Goal: Task Accomplishment & Management: Use online tool/utility

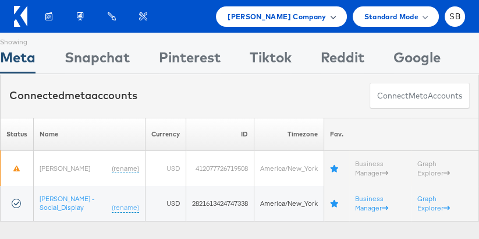
click at [318, 19] on span "Belk Company" at bounding box center [277, 16] width 98 height 12
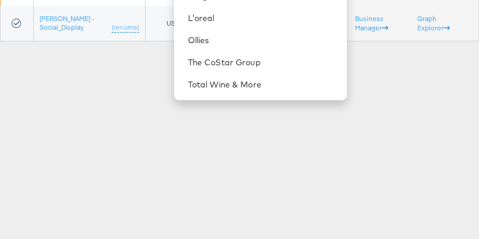
scroll to position [189, 0]
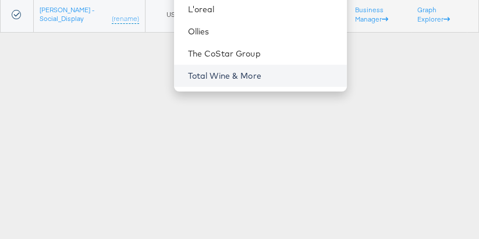
click at [239, 78] on link "Total Wine & More" at bounding box center [263, 76] width 150 height 12
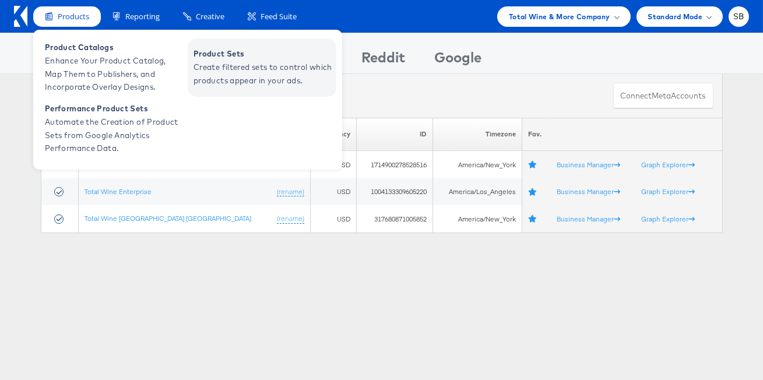
click at [236, 57] on span "Product Sets" at bounding box center [263, 53] width 140 height 13
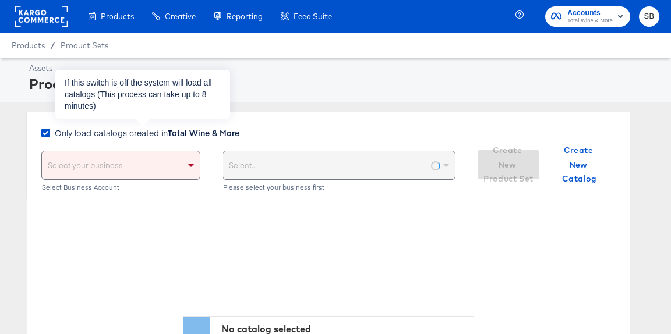
click at [188, 131] on strong "Total Wine & More" at bounding box center [204, 133] width 72 height 12
click at [0, 0] on input "Only load catalogs created in Total Wine & More" at bounding box center [0, 0] width 0 height 0
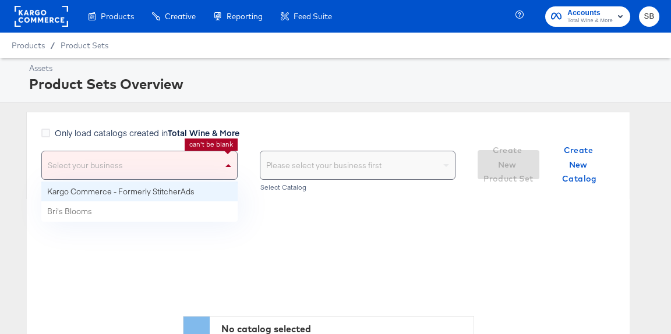
click at [177, 167] on div "Select your business" at bounding box center [139, 165] width 195 height 28
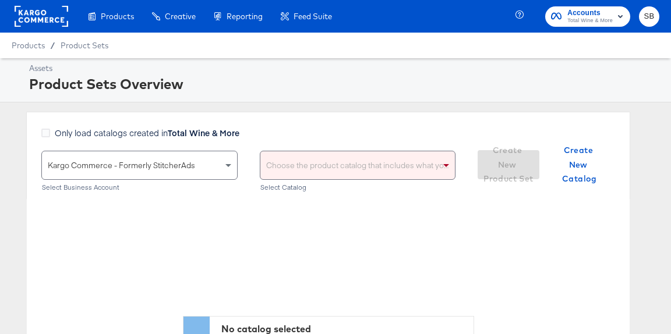
click at [312, 165] on div "Choose the product catalog that includes what you want to sell" at bounding box center [357, 165] width 195 height 28
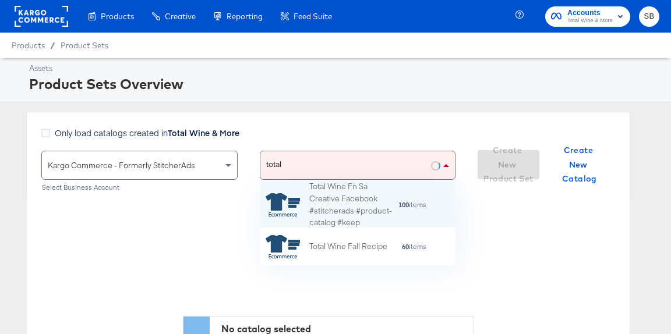
type input "total"
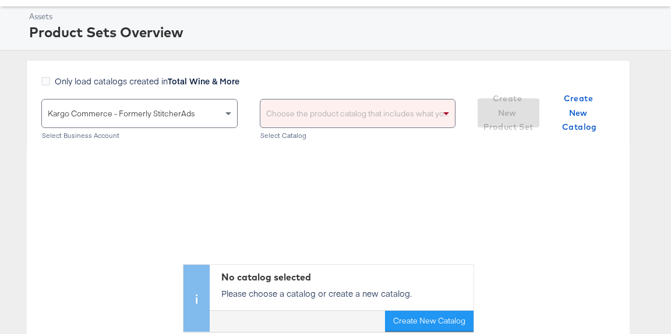
scroll to position [52, 0]
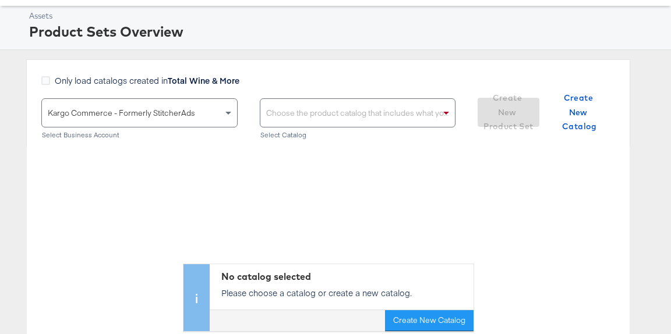
click at [373, 114] on div "Choose the product catalog that includes what you want to sell" at bounding box center [357, 113] width 195 height 28
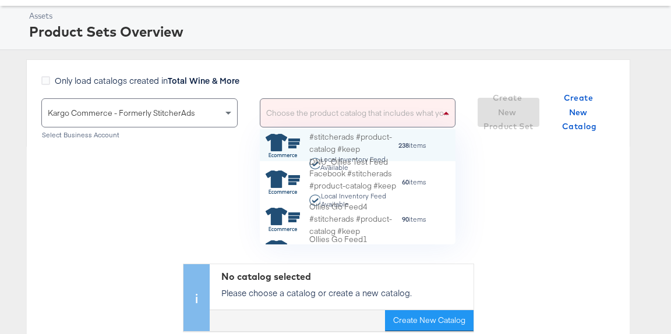
scroll to position [115, 196]
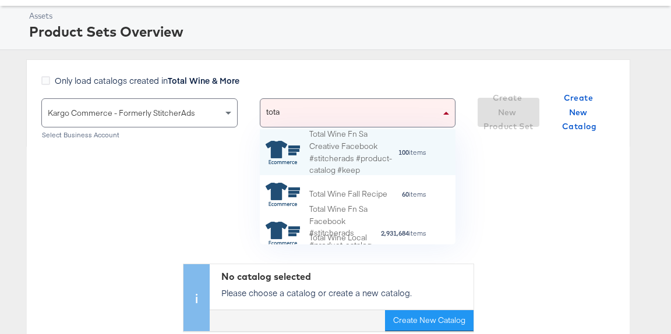
type input "total"
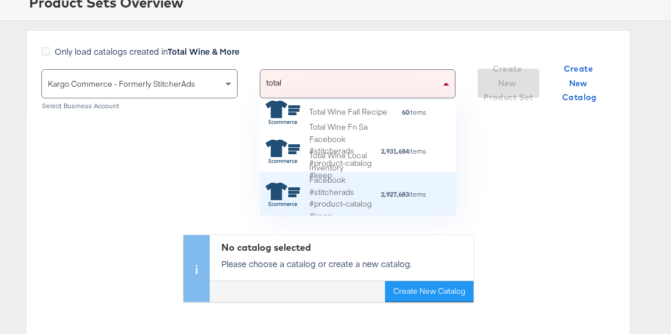
scroll to position [82, 0]
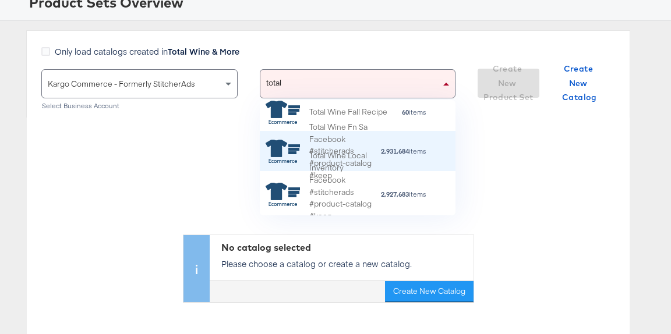
click at [429, 147] on div "Total Wine Fn Sa Facebook #stitcherads #product-catalog #keep 2,931,684 items" at bounding box center [357, 151] width 182 height 61
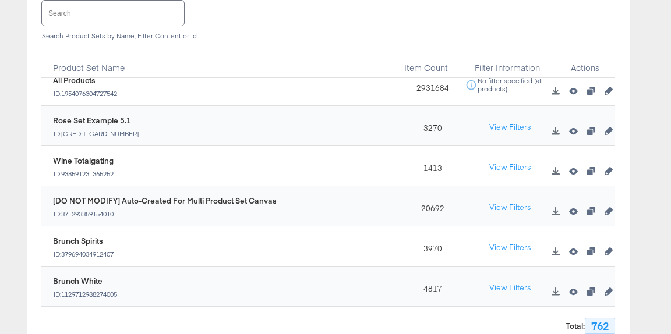
scroll to position [0, 0]
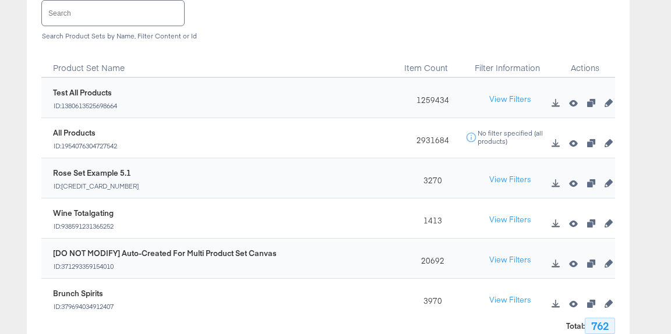
click at [171, 16] on input "text" at bounding box center [113, 13] width 142 height 25
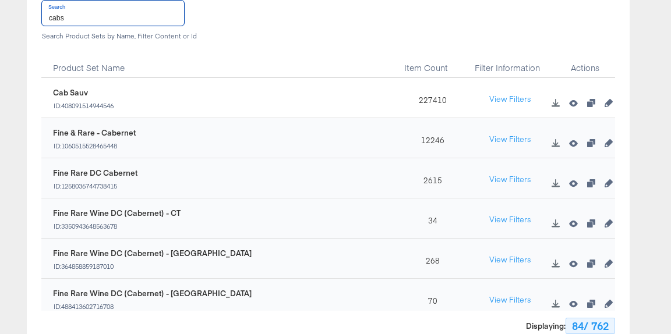
scroll to position [82, 0]
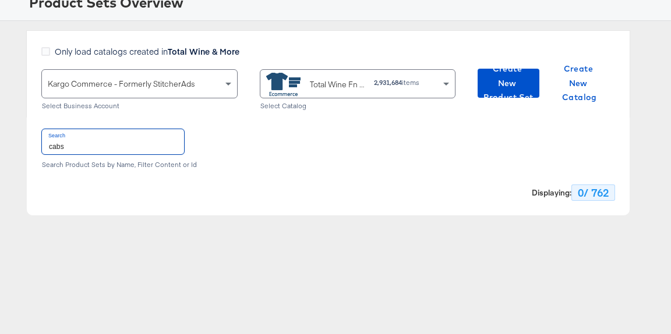
type input "cabs"
click at [327, 79] on div "Total Wine Fn Sa Facebook #stitcherads #product-catalog #keep" at bounding box center [337, 85] width 55 height 12
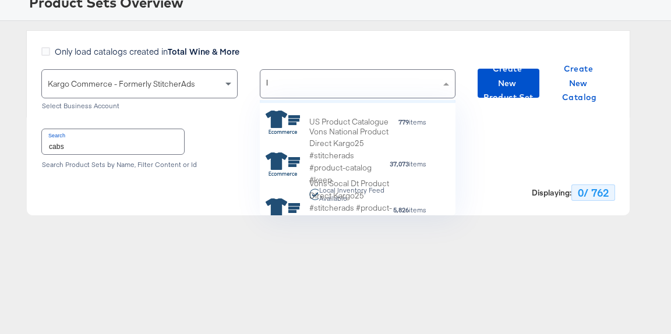
scroll to position [0, 0]
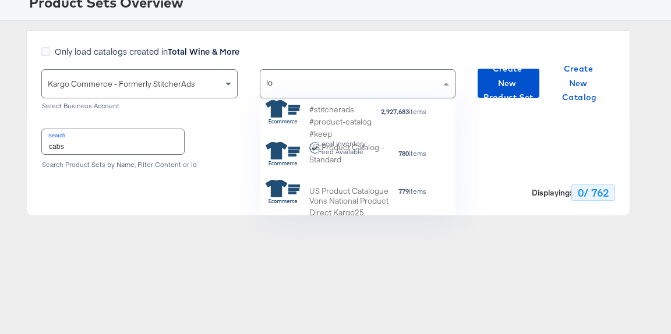
type input "l"
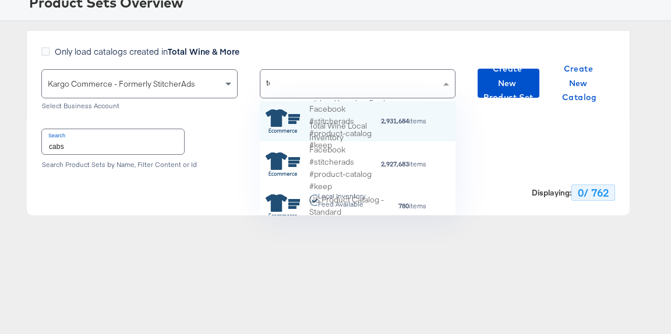
scroll to position [53, 0]
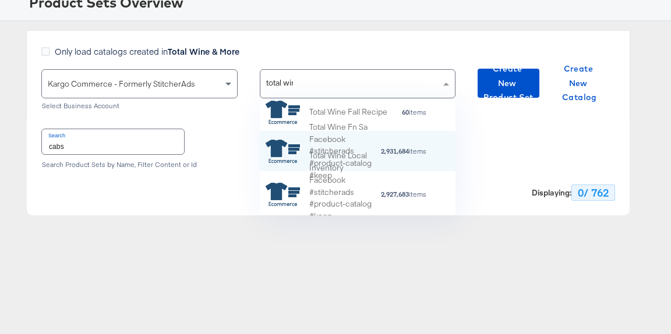
type input "total wine"
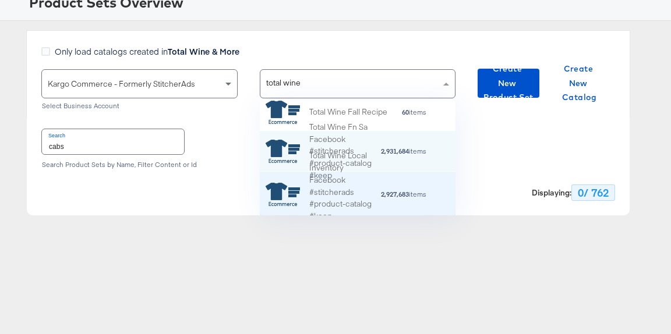
click at [364, 197] on div "Total Wine Local Inventory Facebook #stitcherads #product-catalog #keep Local I…" at bounding box center [344, 194] width 71 height 89
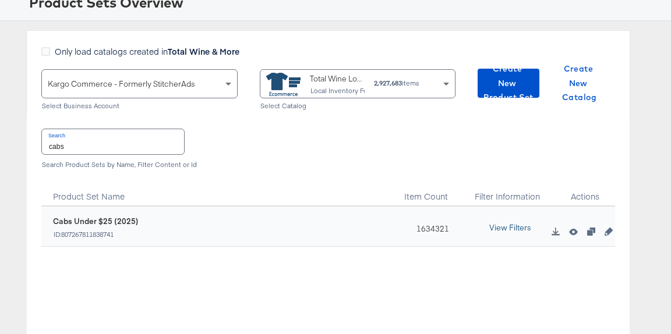
click at [502, 225] on button "View Filters" at bounding box center [510, 228] width 58 height 21
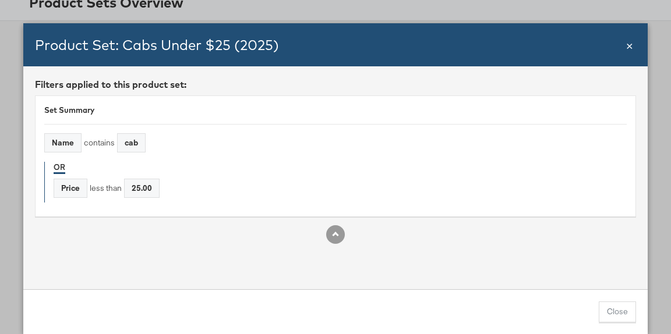
click at [630, 43] on span "×" at bounding box center [629, 45] width 7 height 16
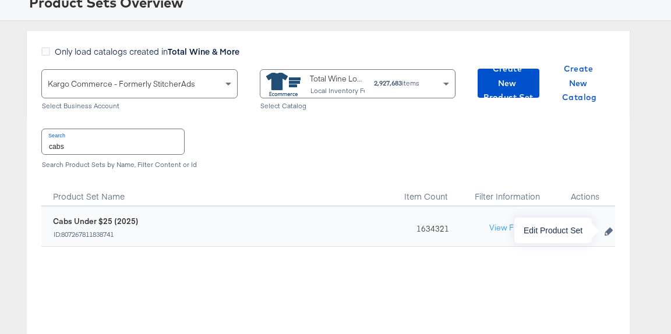
click at [610, 230] on icon "button" at bounding box center [609, 232] width 8 height 8
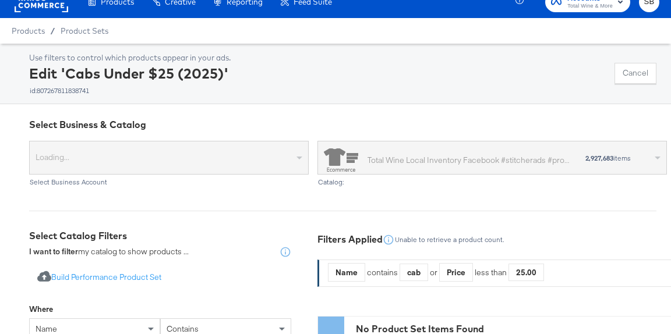
scroll to position [309, 0]
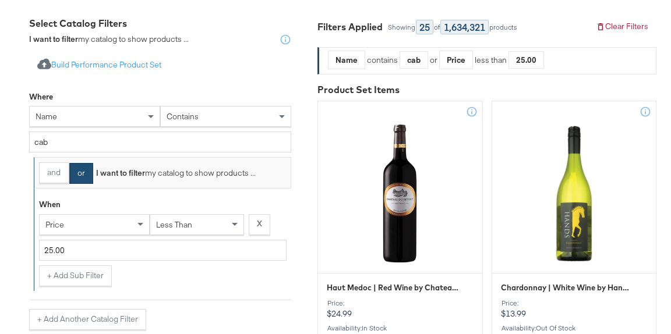
scroll to position [229, 0]
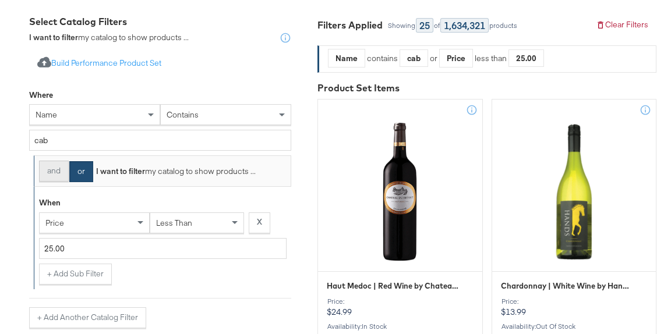
click at [57, 174] on button "and" at bounding box center [54, 171] width 30 height 21
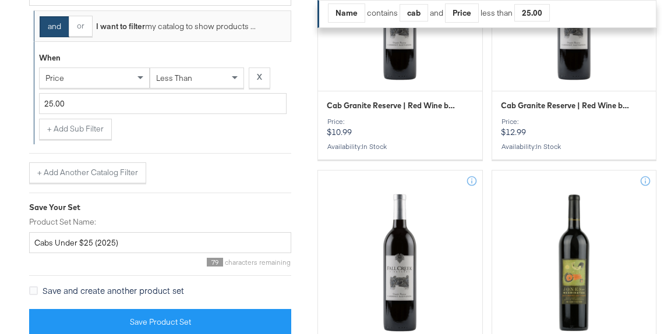
scroll to position [652, 0]
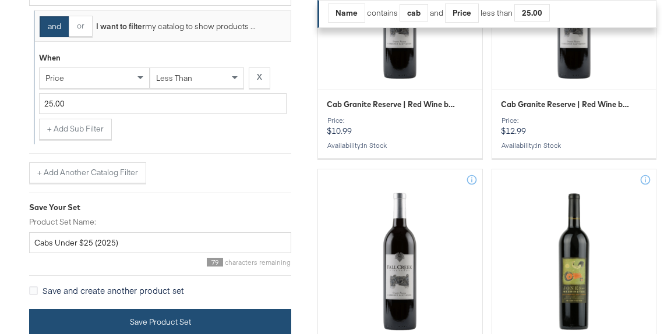
click at [241, 323] on button "Save Product Set" at bounding box center [160, 322] width 262 height 26
